Goal: Task Accomplishment & Management: Use online tool/utility

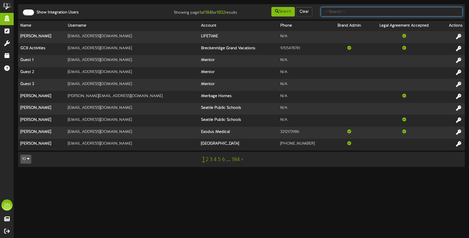
click at [347, 13] on input "text" at bounding box center [392, 11] width 142 height 9
type input "afcu"
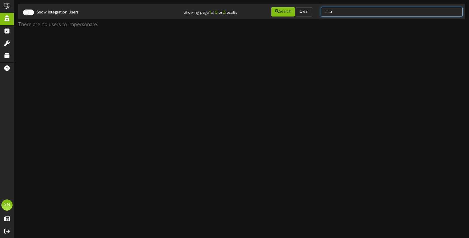
click at [339, 13] on input "afcu" at bounding box center [392, 11] width 142 height 9
type input "a"
type input "AFCU"
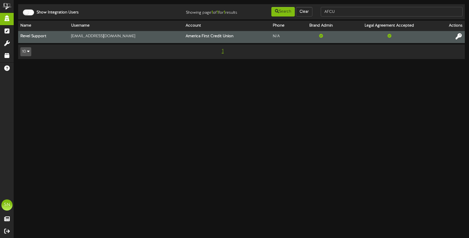
click at [459, 35] on icon at bounding box center [459, 36] width 6 height 6
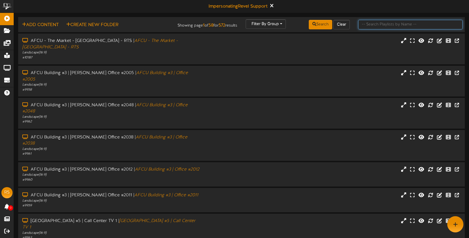
click at [384, 25] on input "text" at bounding box center [410, 24] width 104 height 9
type input "goodyear"
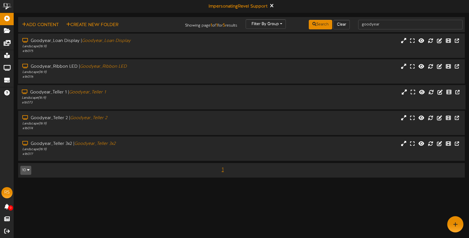
click at [157, 96] on div "Landscape ( 16:9 )" at bounding box center [111, 97] width 178 height 5
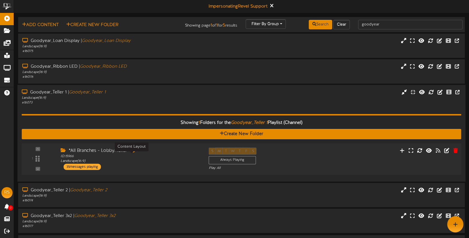
click at [181, 160] on div "ID: 15966 Landscape ( 16:9 )" at bounding box center [131, 159] width 140 height 10
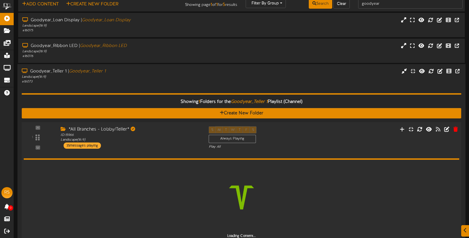
scroll to position [24, 0]
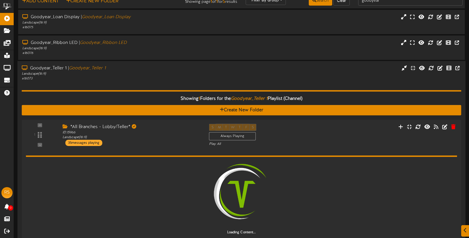
click at [153, 85] on div "Showing 1 Folders for the Goodyear_Teller 1 Playlist (Channel) Create New Folde…" at bounding box center [242, 161] width 440 height 161
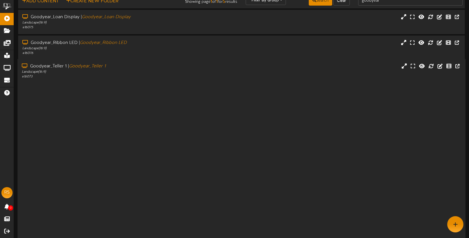
scroll to position [0, 0]
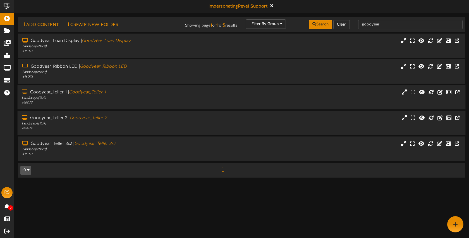
click at [148, 125] on div "Landscape ( 16:9 )" at bounding box center [111, 123] width 178 height 5
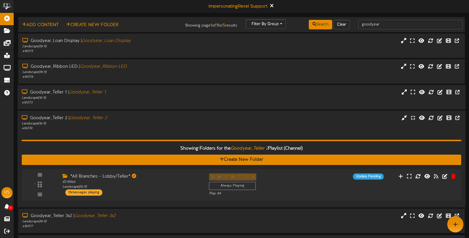
click at [166, 131] on div "Showing 1 Folders for the Goodyear_Teller 2 Playlist (Channel) Create New Folde…" at bounding box center [242, 167] width 440 height 72
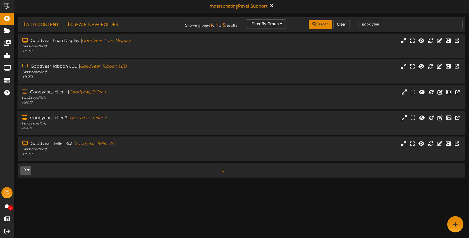
click at [169, 106] on div "Goodyear_Teller 1 | Goodyear_Teller 1 Landscape ( 16:9 ) # 16073" at bounding box center [242, 97] width 448 height 24
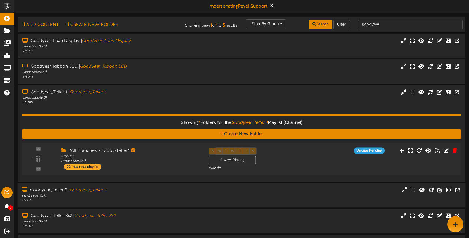
click at [338, 147] on div "1 ID: 15966" at bounding box center [241, 158] width 443 height 31
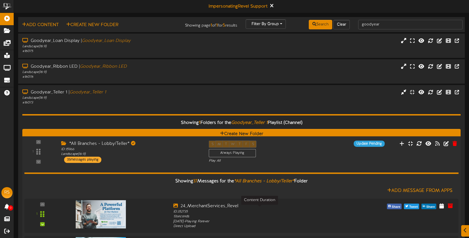
scroll to position [78, 0]
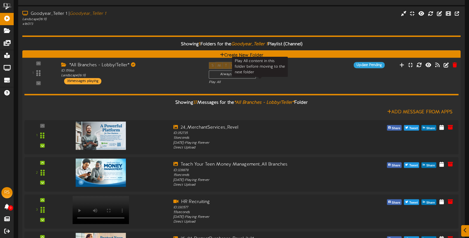
click at [287, 81] on div "Play All" at bounding box center [260, 82] width 102 height 5
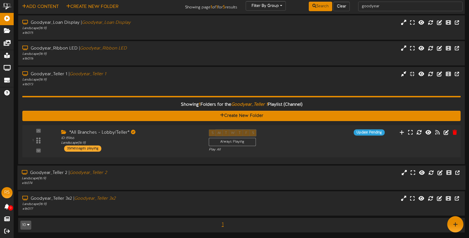
scroll to position [17, 0]
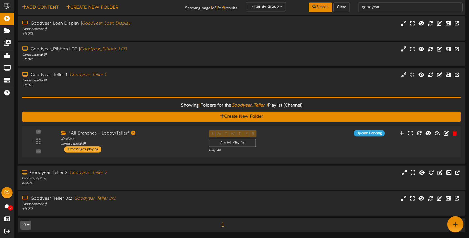
click at [287, 81] on div "Goodyear_Teller 1 | Goodyear_Teller 1 Landscape ( 16:9 ) # 16073" at bounding box center [241, 80] width 447 height 16
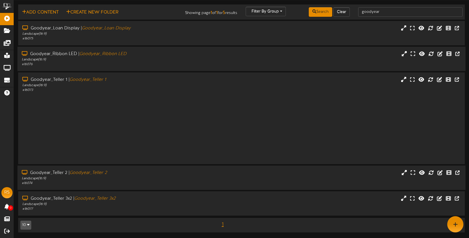
scroll to position [0, 0]
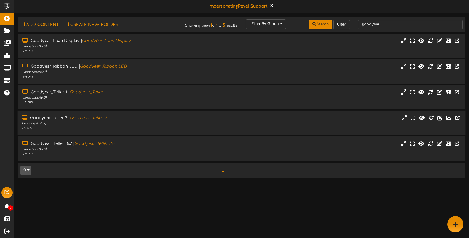
drag, startPoint x: 198, startPoint y: 123, endPoint x: 196, endPoint y: 116, distance: 6.9
click at [197, 122] on div "Landscape ( 16:9 )" at bounding box center [111, 123] width 178 height 5
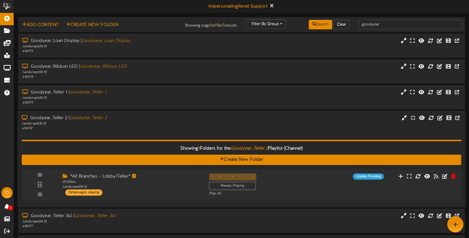
scroll to position [17, 0]
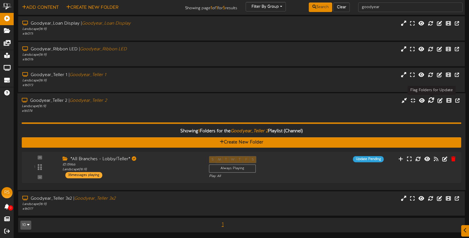
click at [430, 100] on icon at bounding box center [431, 100] width 6 height 6
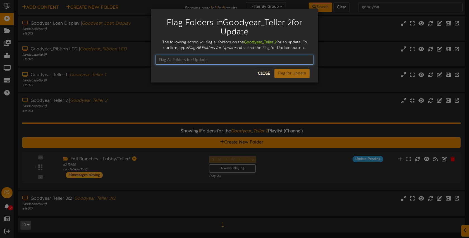
click at [208, 61] on input "text" at bounding box center [234, 59] width 159 height 9
drag, startPoint x: 218, startPoint y: 62, endPoint x: 161, endPoint y: 60, distance: 57.5
click at [153, 60] on div "Flag Folders in Goodyear_Teller 2 for Update The following action will flag all…" at bounding box center [234, 46] width 167 height 74
type input "Flag All Folders for Update"
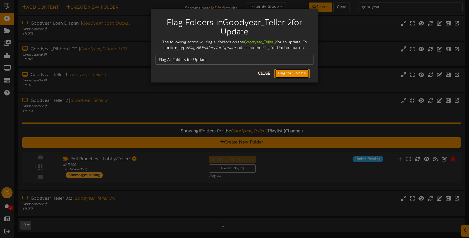
click at [290, 74] on button "Flag for Update" at bounding box center [291, 73] width 35 height 9
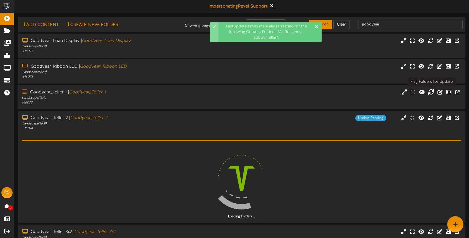
click at [431, 93] on icon at bounding box center [431, 91] width 6 height 6
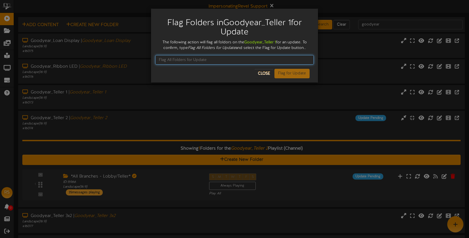
click at [182, 59] on input "text" at bounding box center [234, 59] width 159 height 9
paste input "Flag All Folders for Update"
type input "Flag All Folders for Update"
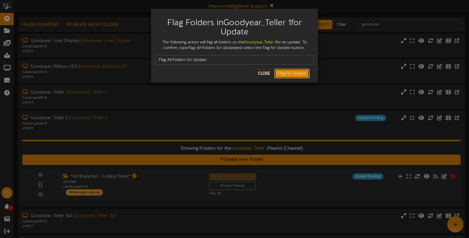
click at [287, 72] on button "Flag for Update" at bounding box center [291, 73] width 35 height 9
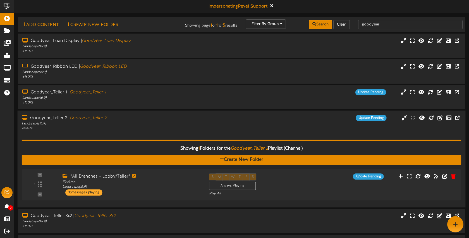
click at [177, 132] on div "Showing 1 Folders for the Goodyear_Teller 2 Playlist (Channel) Create New Folde…" at bounding box center [242, 167] width 440 height 72
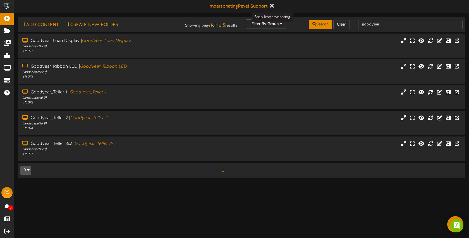
click at [272, 7] on icon at bounding box center [272, 6] width 4 height 6
